Goal: Entertainment & Leisure: Consume media (video, audio)

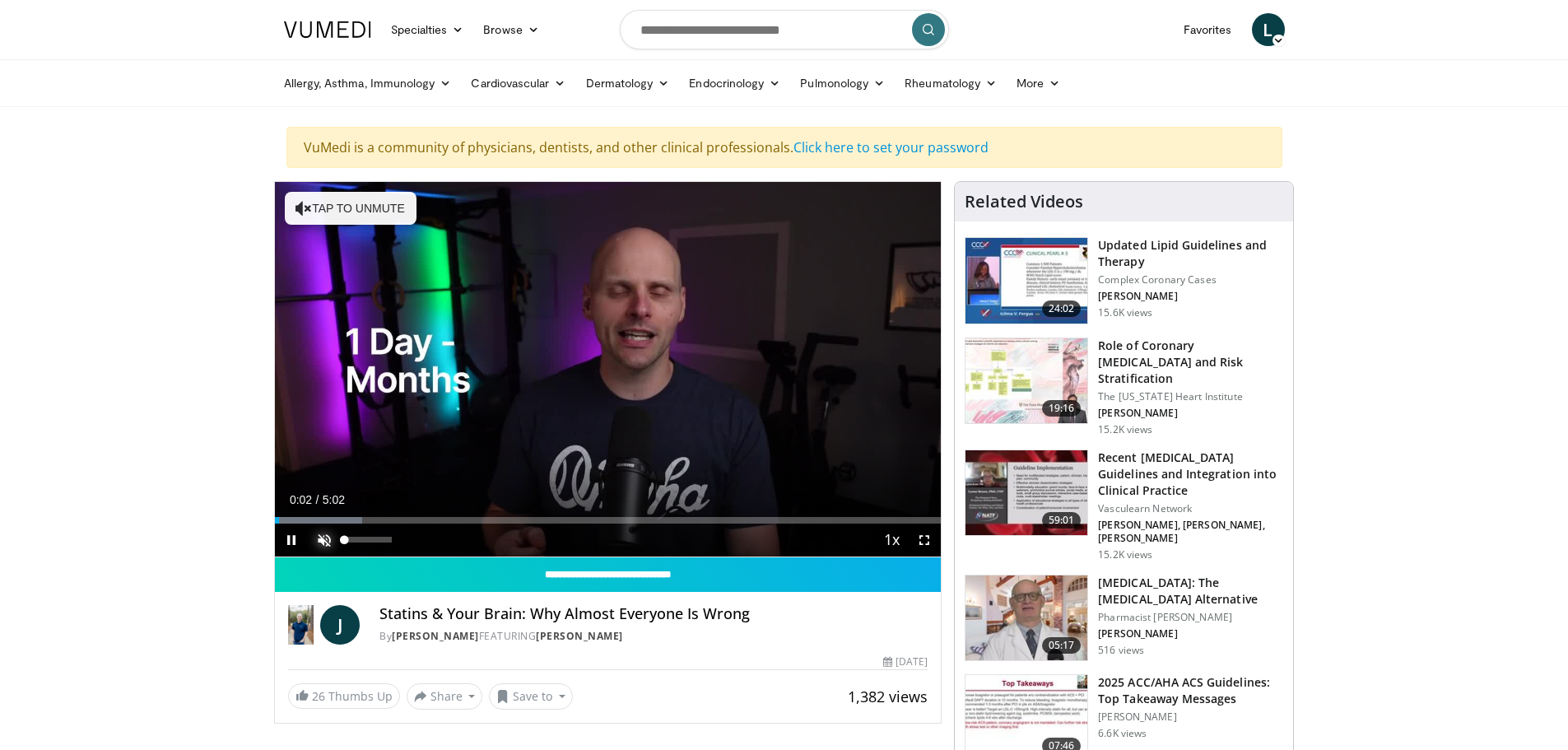
click at [319, 542] on span "Video Player" at bounding box center [324, 540] width 33 height 33
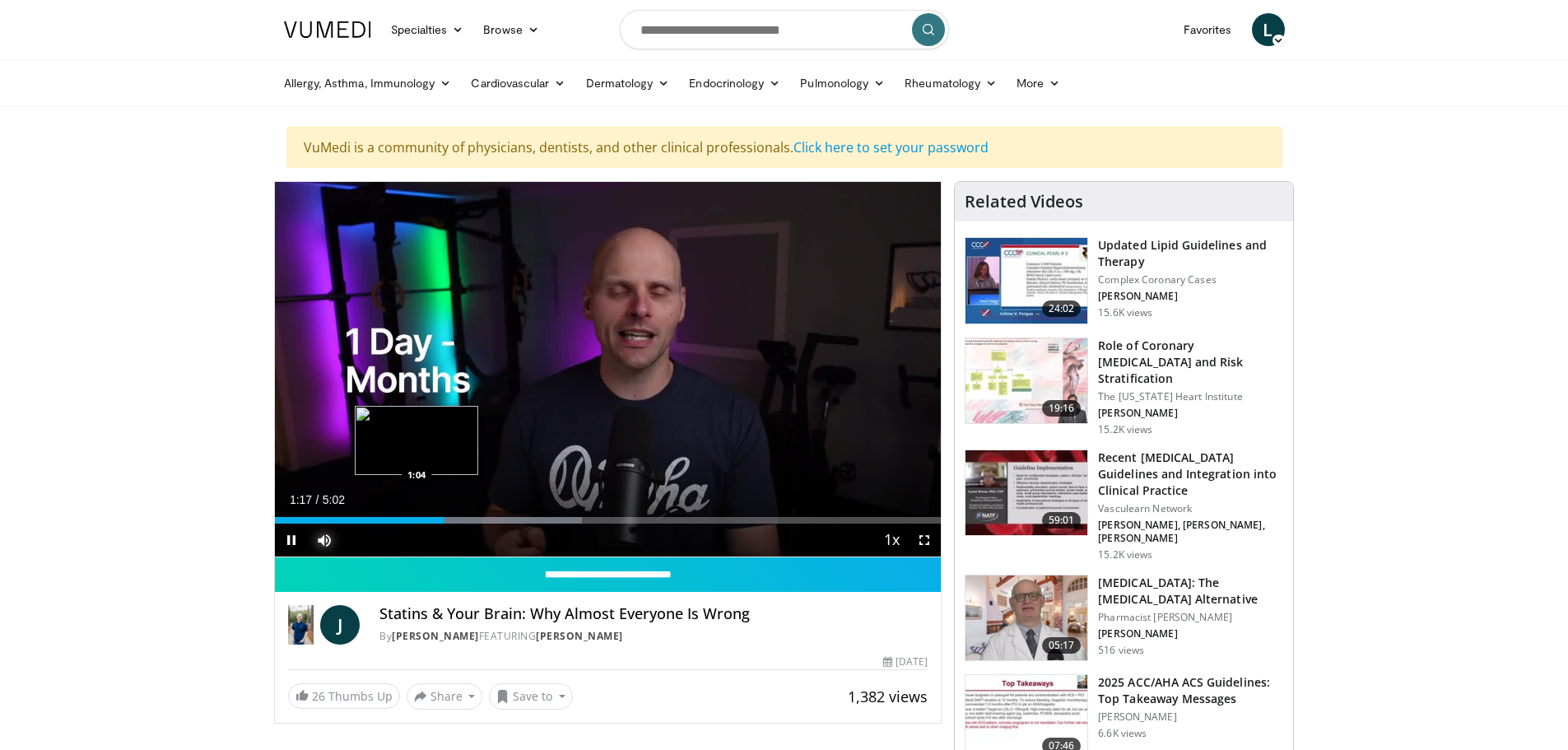
click at [417, 520] on div "1:17" at bounding box center [360, 521] width 170 height 7
click at [367, 543] on div "49%" at bounding box center [369, 540] width 58 height 33
drag, startPoint x: 391, startPoint y: 538, endPoint x: 373, endPoint y: 544, distance: 19.0
click at [373, 543] on div "Volume Level" at bounding box center [359, 539] width 28 height 6
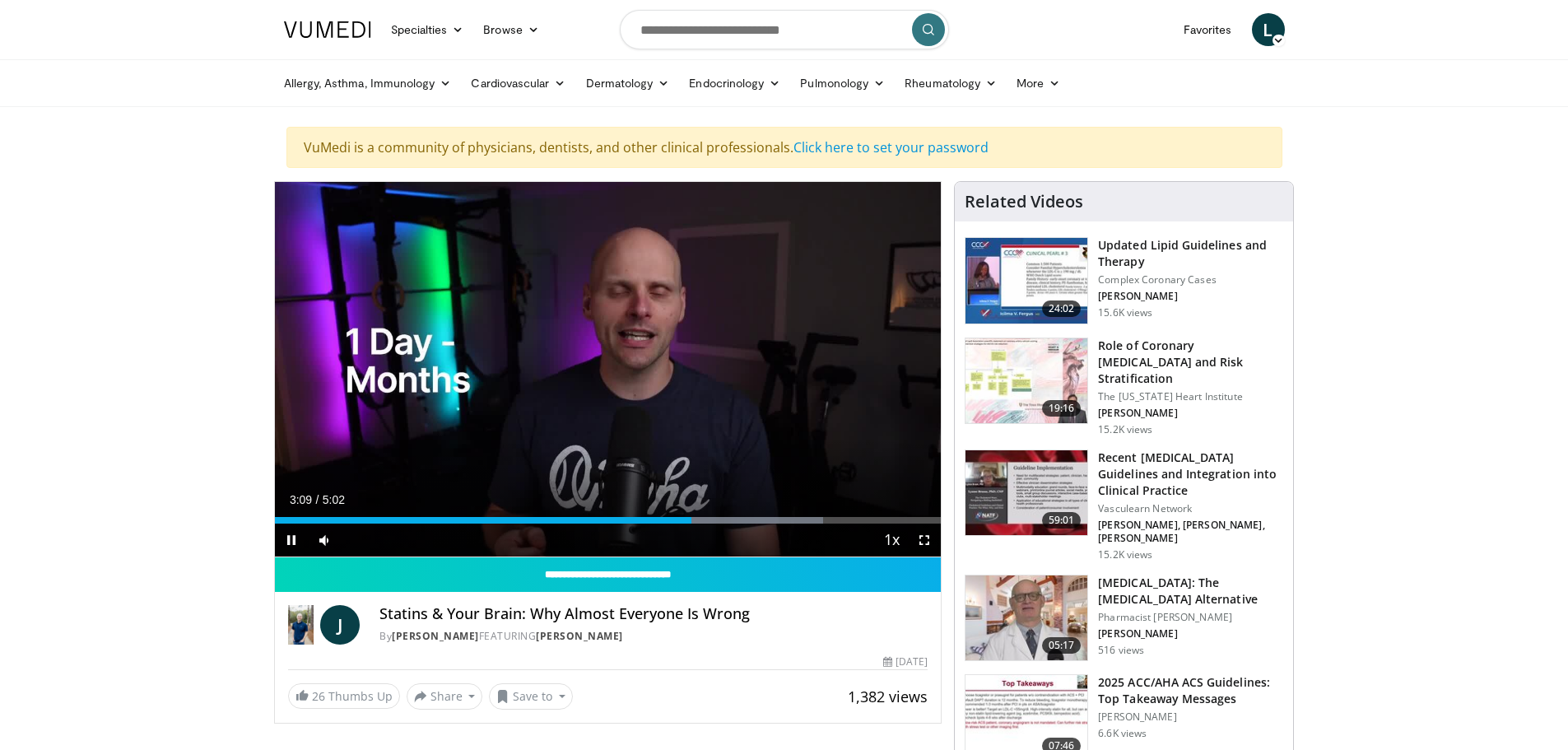
click at [653, 527] on div "Current Time 3:09 / Duration 5:02 Pause Skip Backward Skip Forward Mute 84% Loa…" at bounding box center [608, 540] width 667 height 33
click at [657, 520] on div "3:10" at bounding box center [484, 521] width 418 height 7
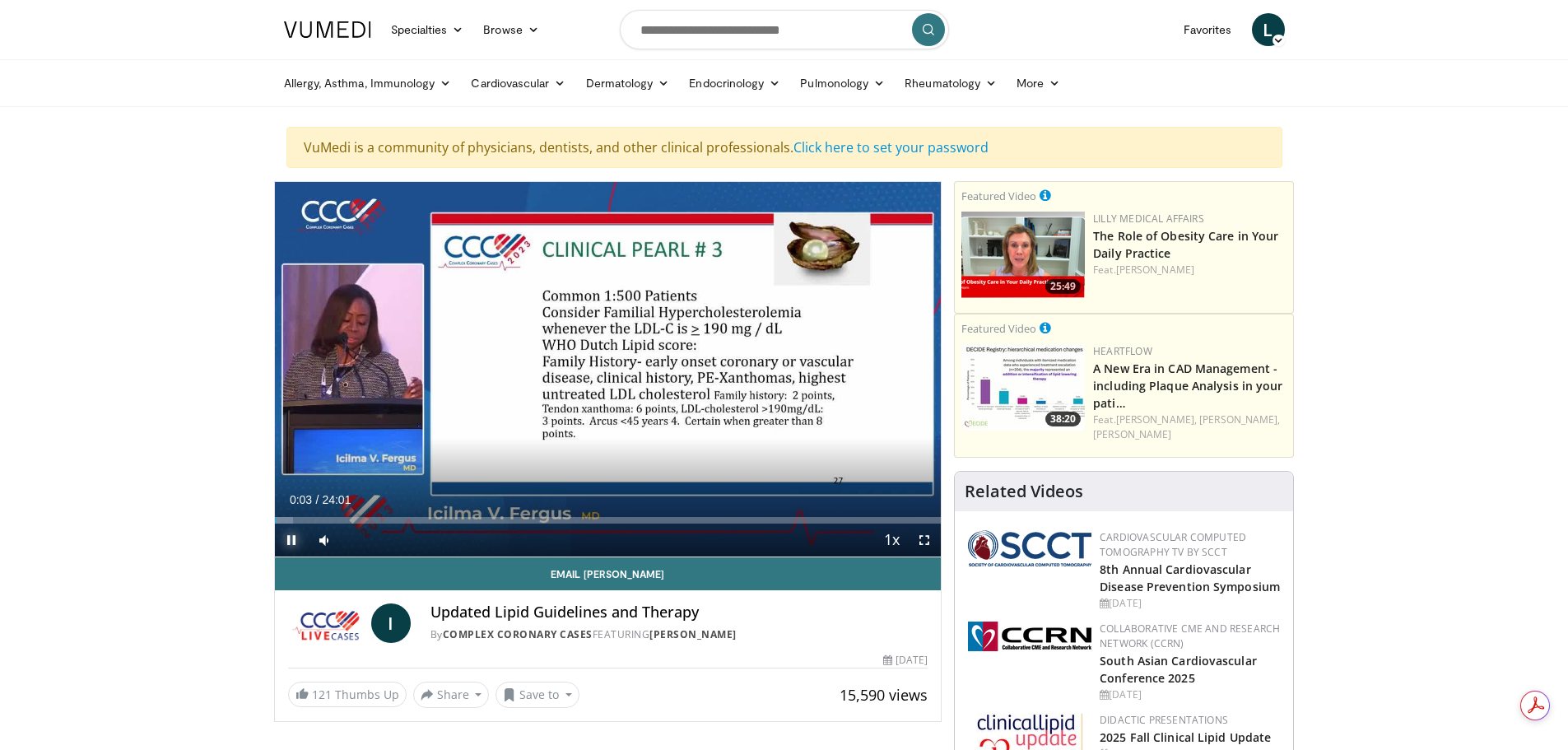
click at [288, 542] on span "Video Player" at bounding box center [291, 540] width 33 height 33
